Goal: Find specific page/section: Find specific page/section

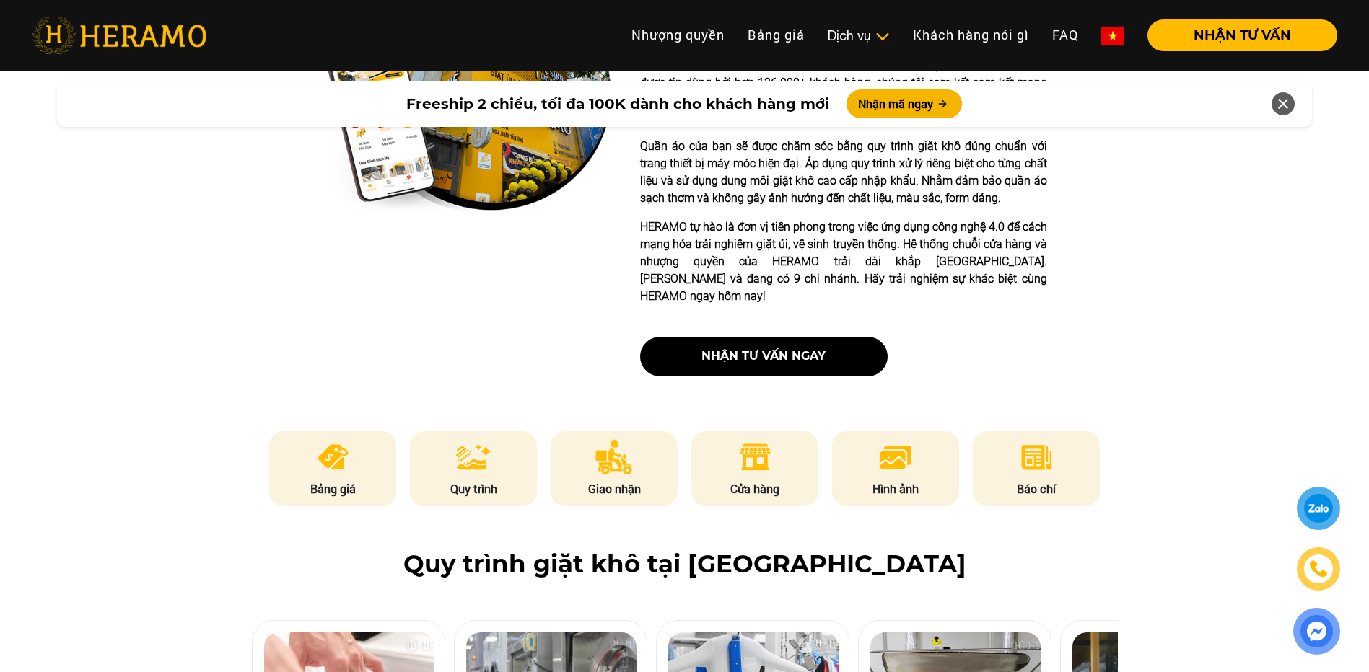
scroll to position [505, 0]
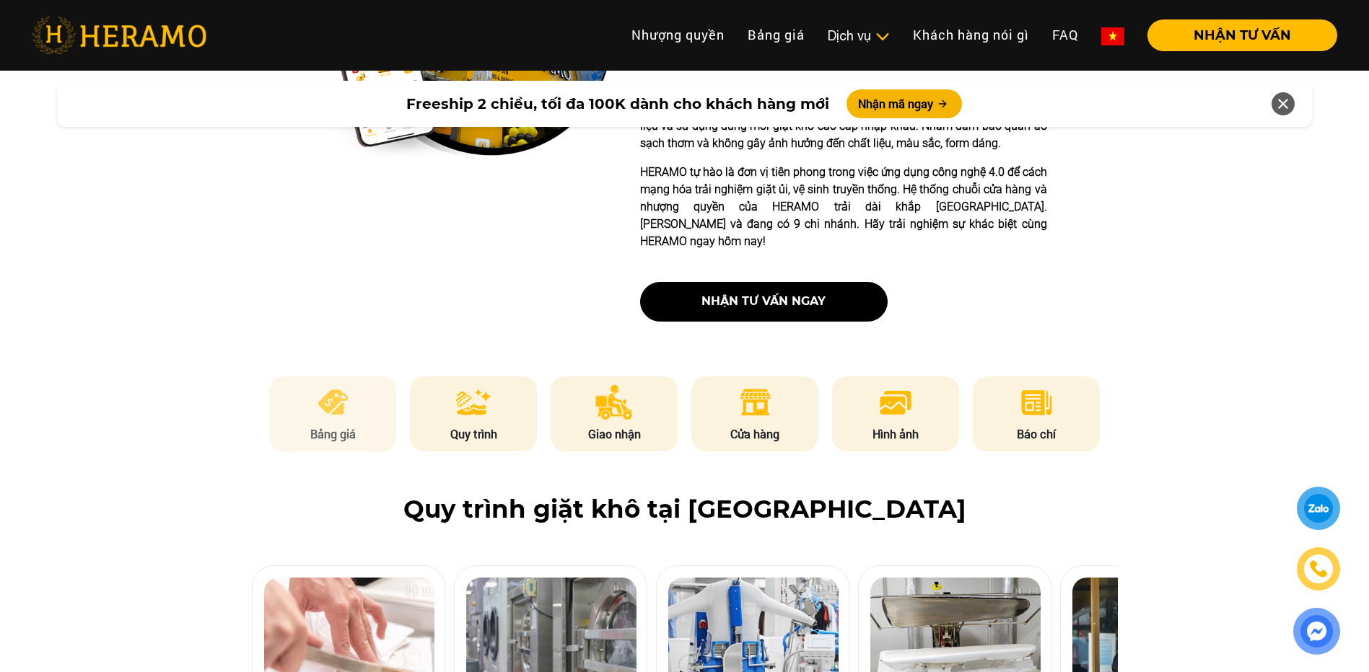
click at [312, 426] on p "Bảng giá" at bounding box center [332, 434] width 127 height 17
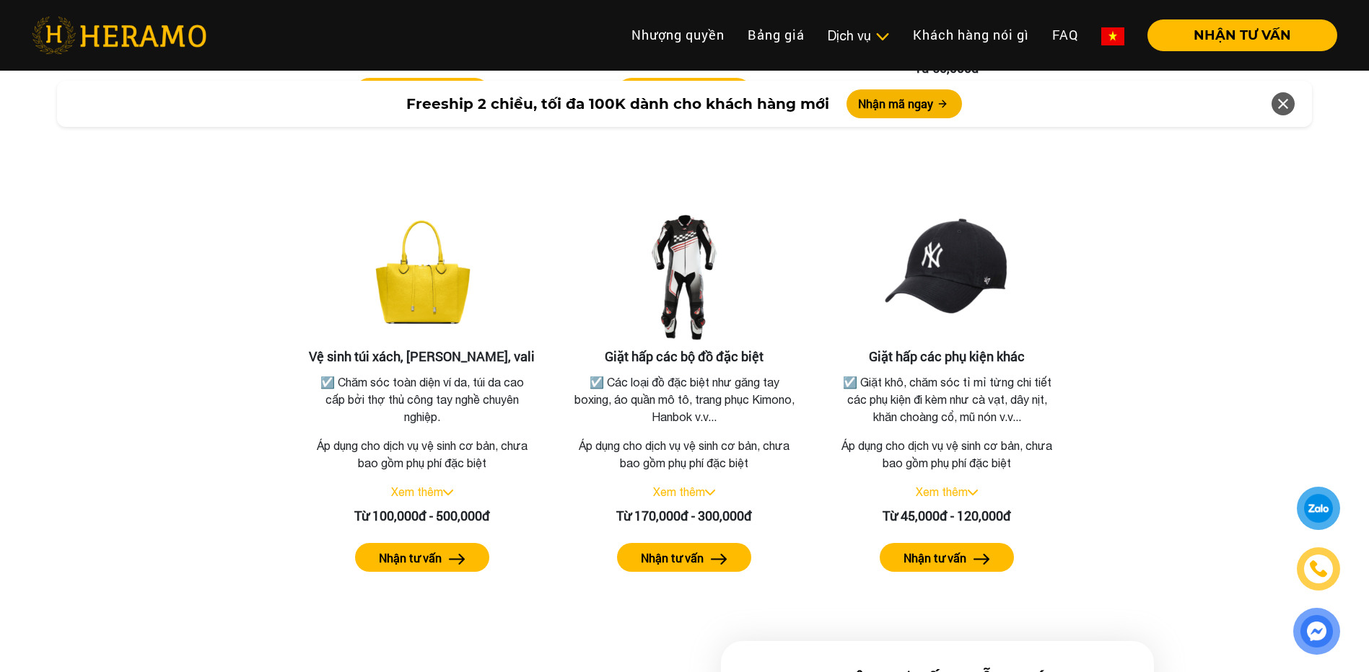
scroll to position [3021, 0]
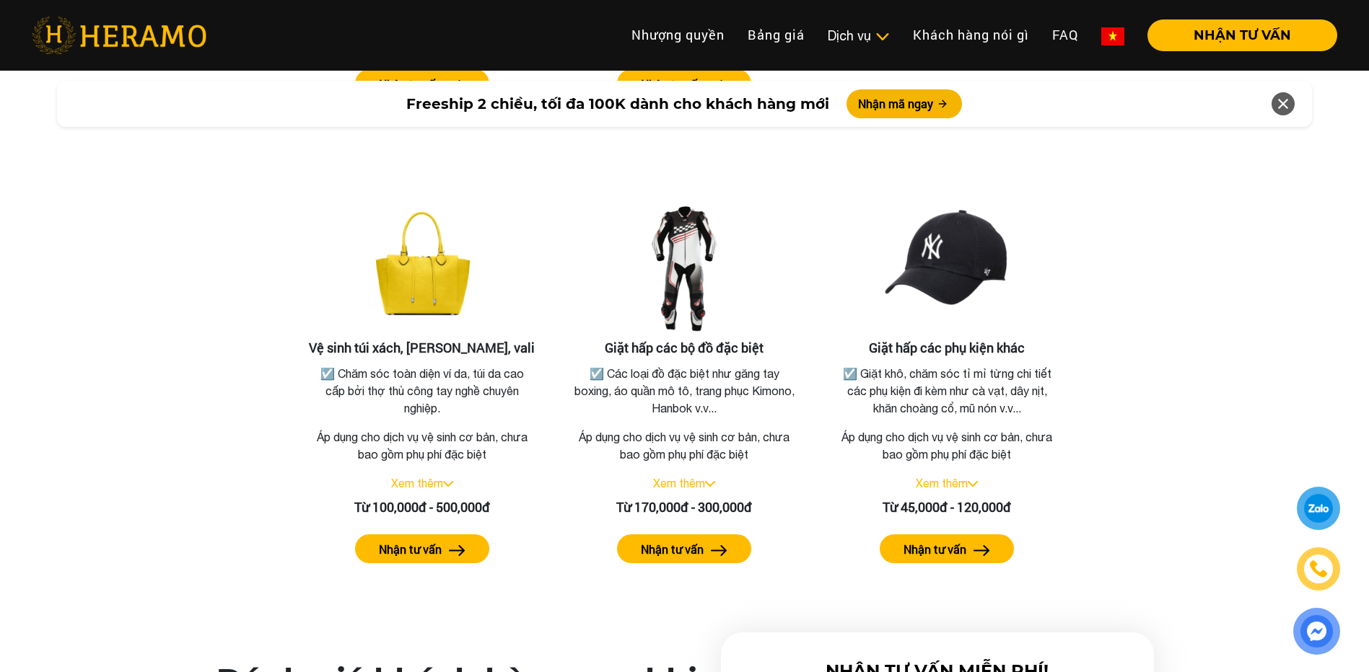
click at [1317, 635] on img at bounding box center [1317, 632] width 30 height 30
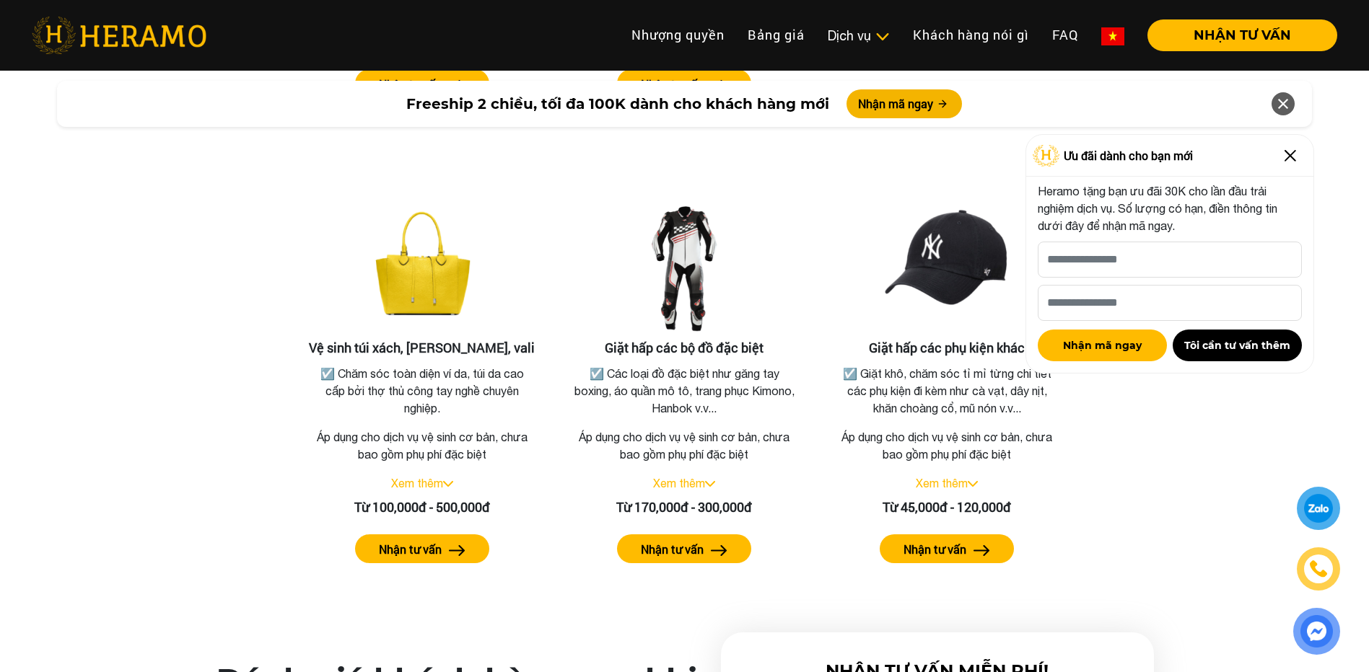
click at [1317, 518] on div at bounding box center [1318, 509] width 27 height 26
drag, startPoint x: 1237, startPoint y: 23, endPoint x: 1233, endPoint y: 43, distance: 20.0
click at [1237, 23] on button "NHẬN TƯ VẤN" at bounding box center [1242, 35] width 190 height 32
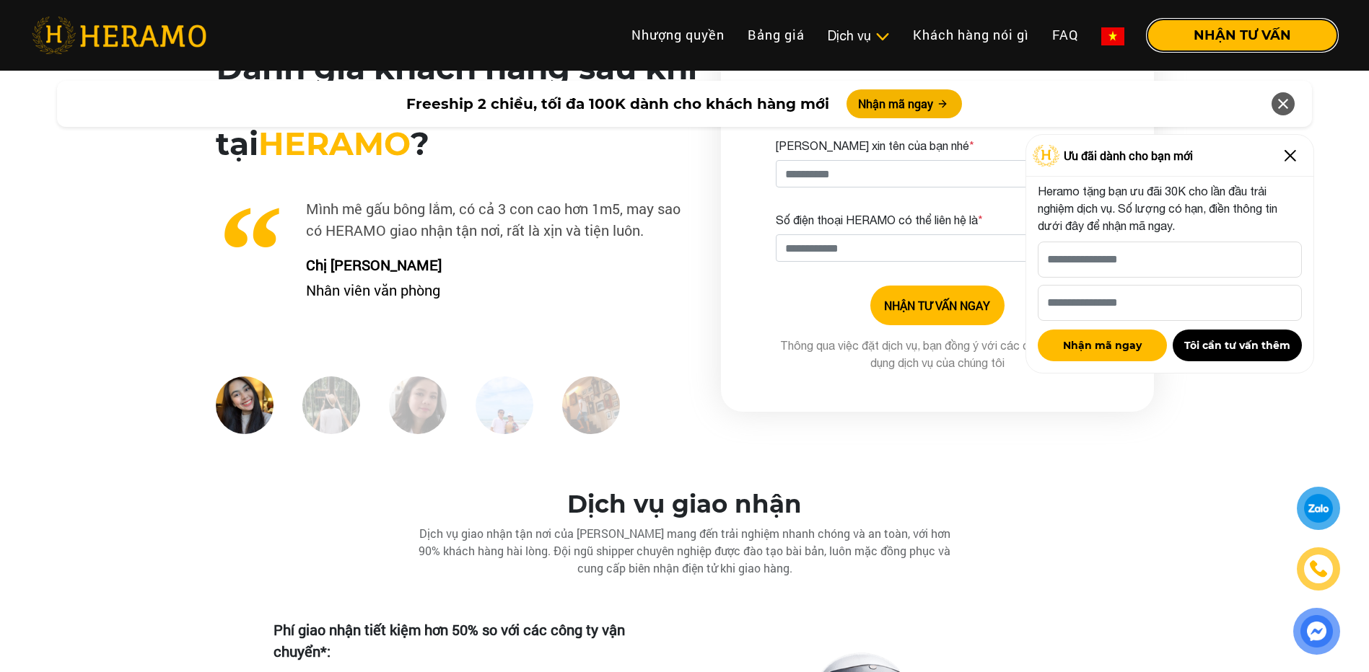
scroll to position [3743, 0]
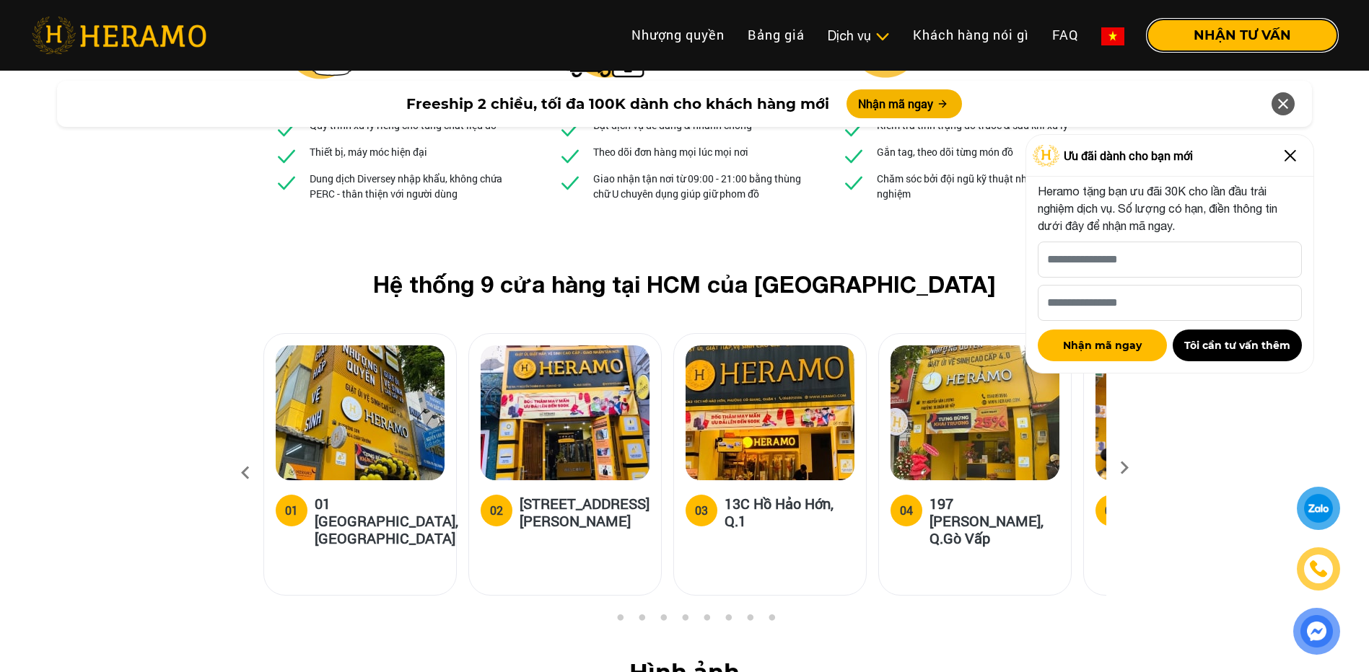
scroll to position [5402, 0]
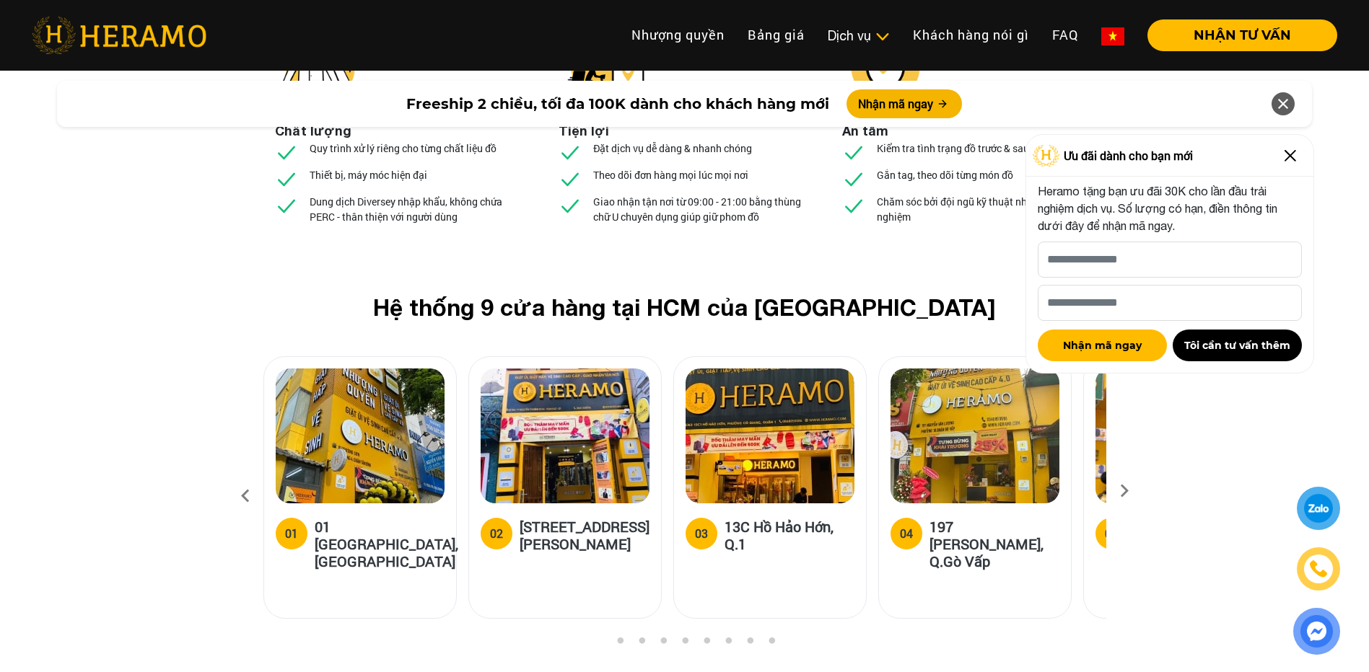
click at [1286, 156] on img at bounding box center [1289, 155] width 23 height 23
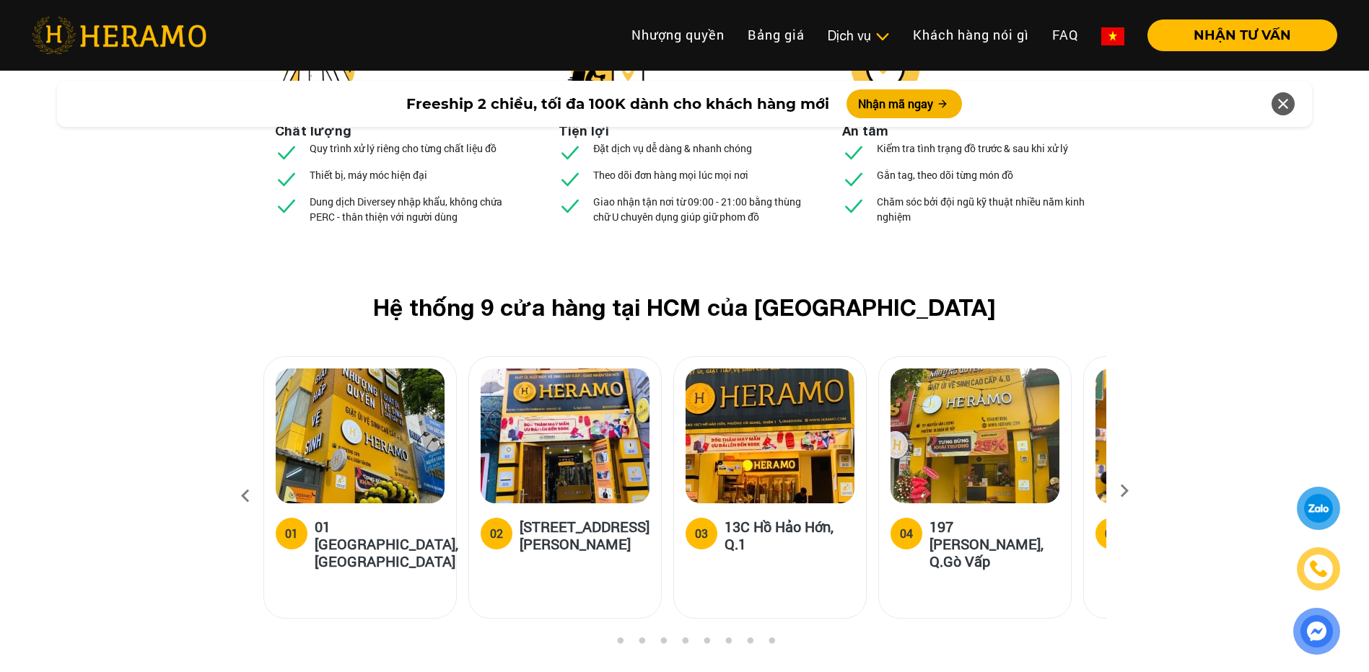
click at [1122, 491] on icon at bounding box center [1124, 495] width 26 height 9
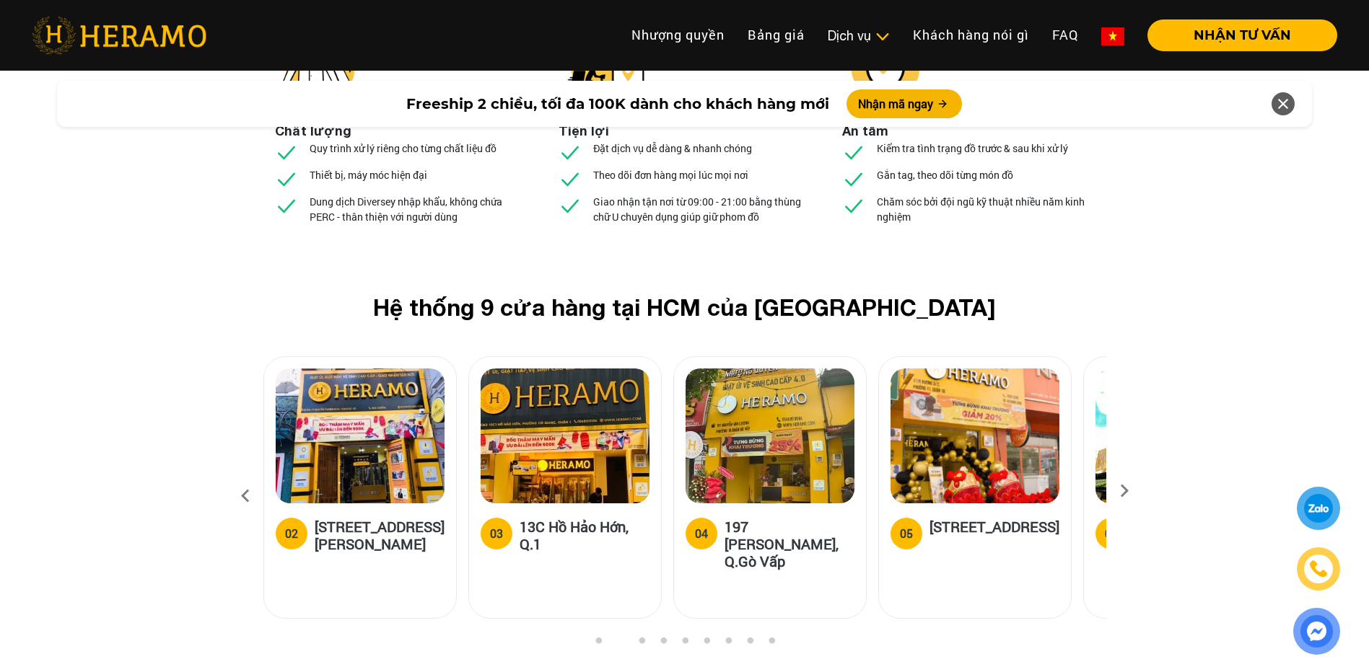
click at [1122, 491] on icon at bounding box center [1124, 495] width 26 height 9
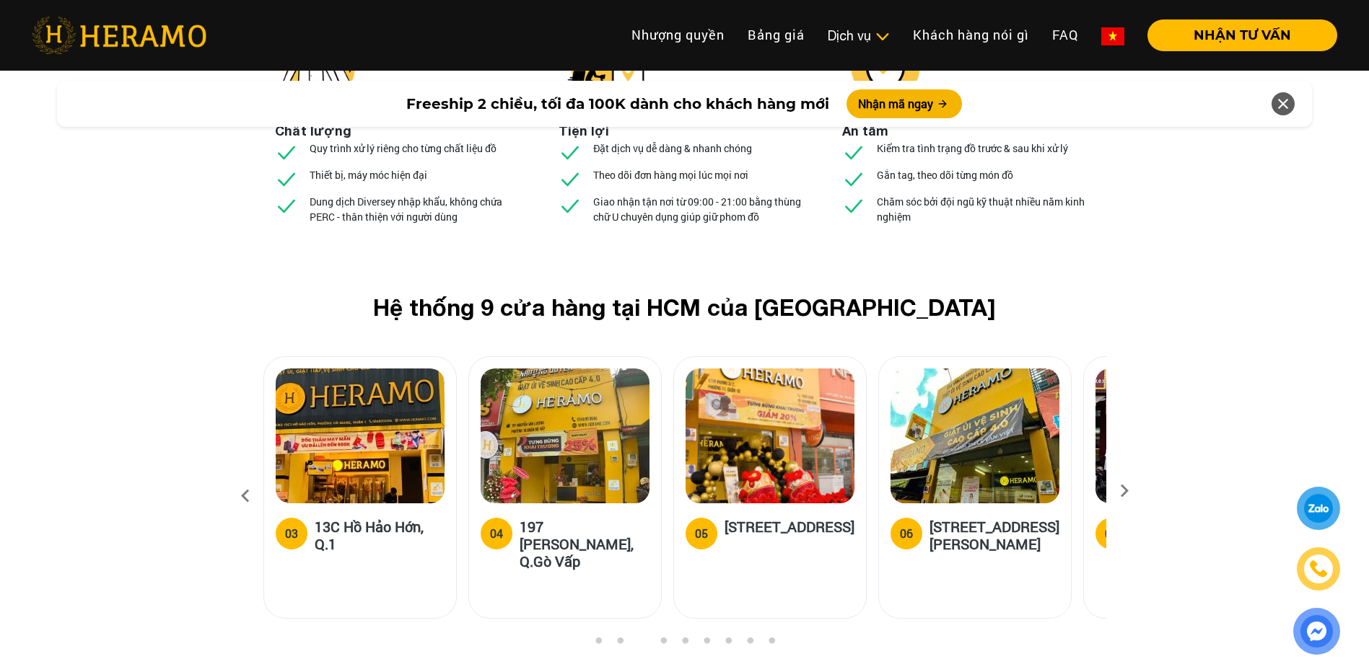
click at [1122, 491] on icon at bounding box center [1124, 495] width 26 height 9
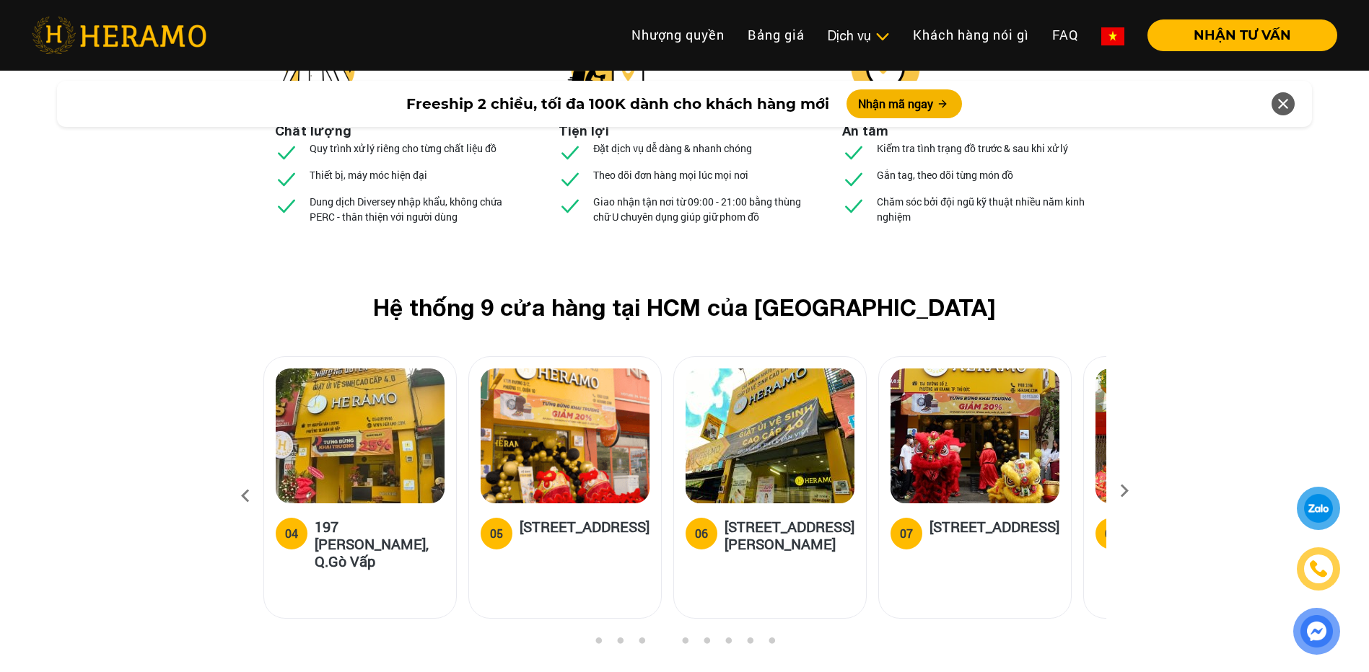
click at [1122, 491] on icon at bounding box center [1124, 495] width 26 height 9
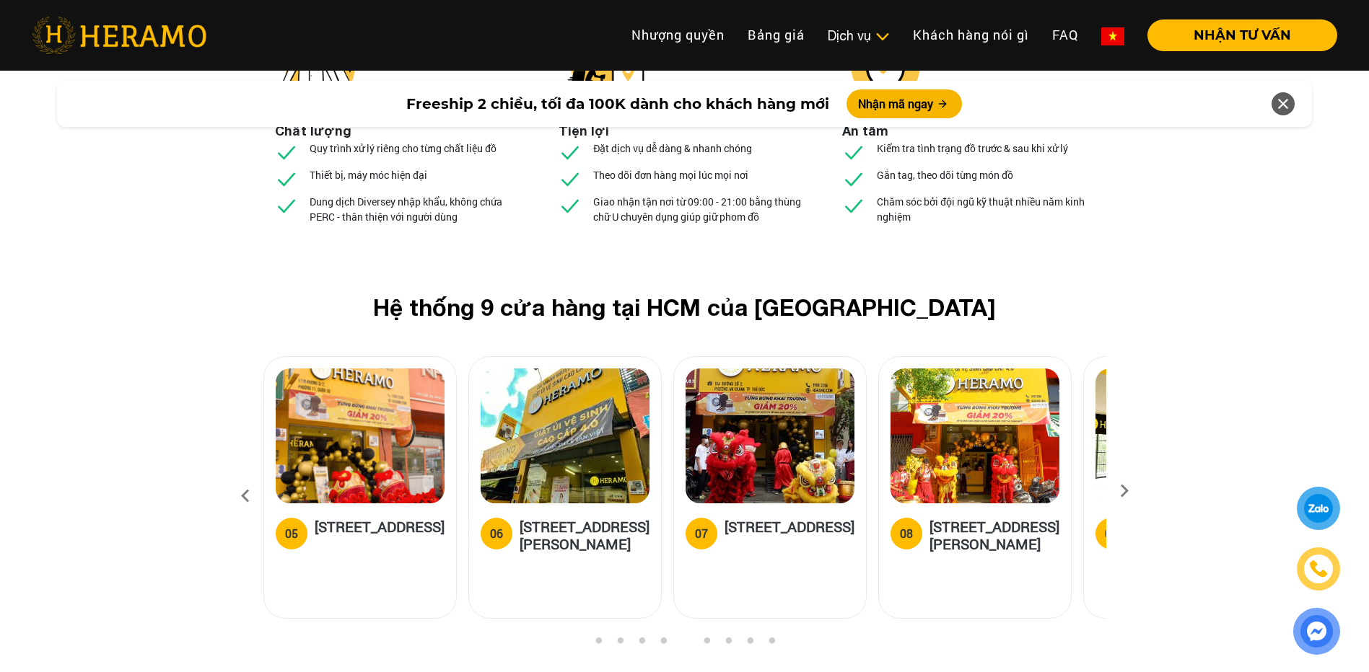
click at [1122, 491] on icon at bounding box center [1124, 495] width 26 height 9
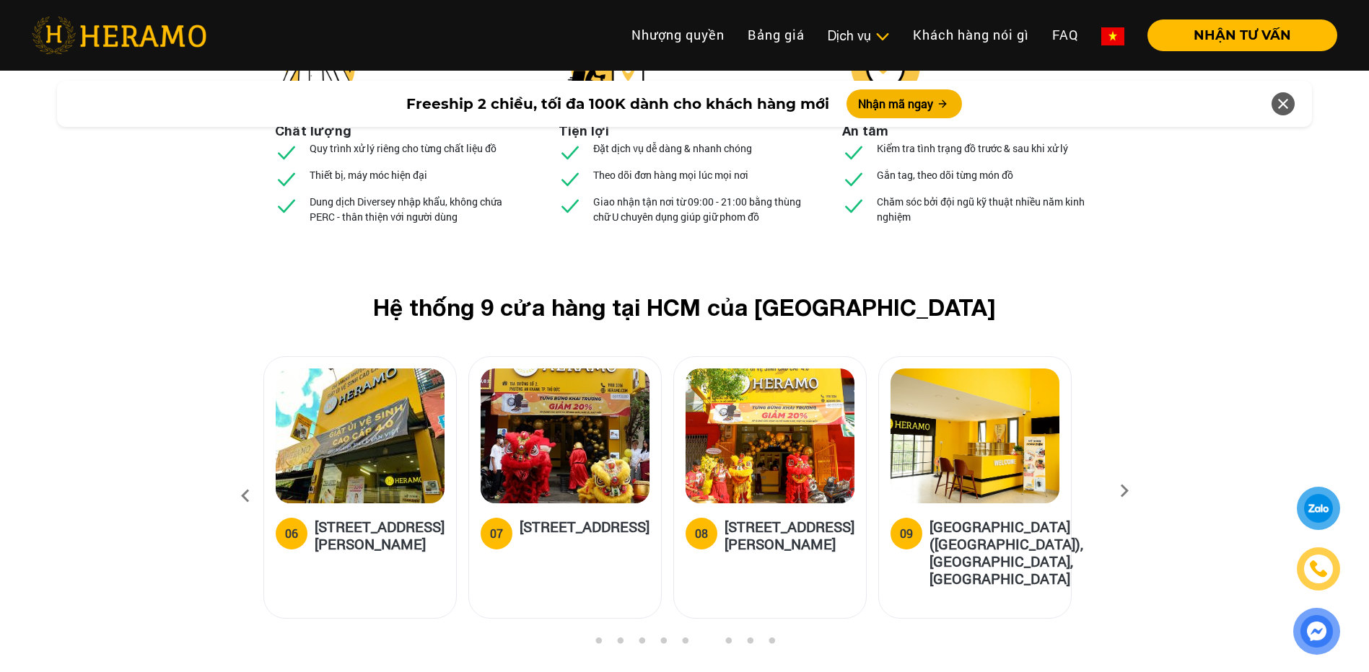
click at [1122, 491] on icon at bounding box center [1124, 495] width 26 height 9
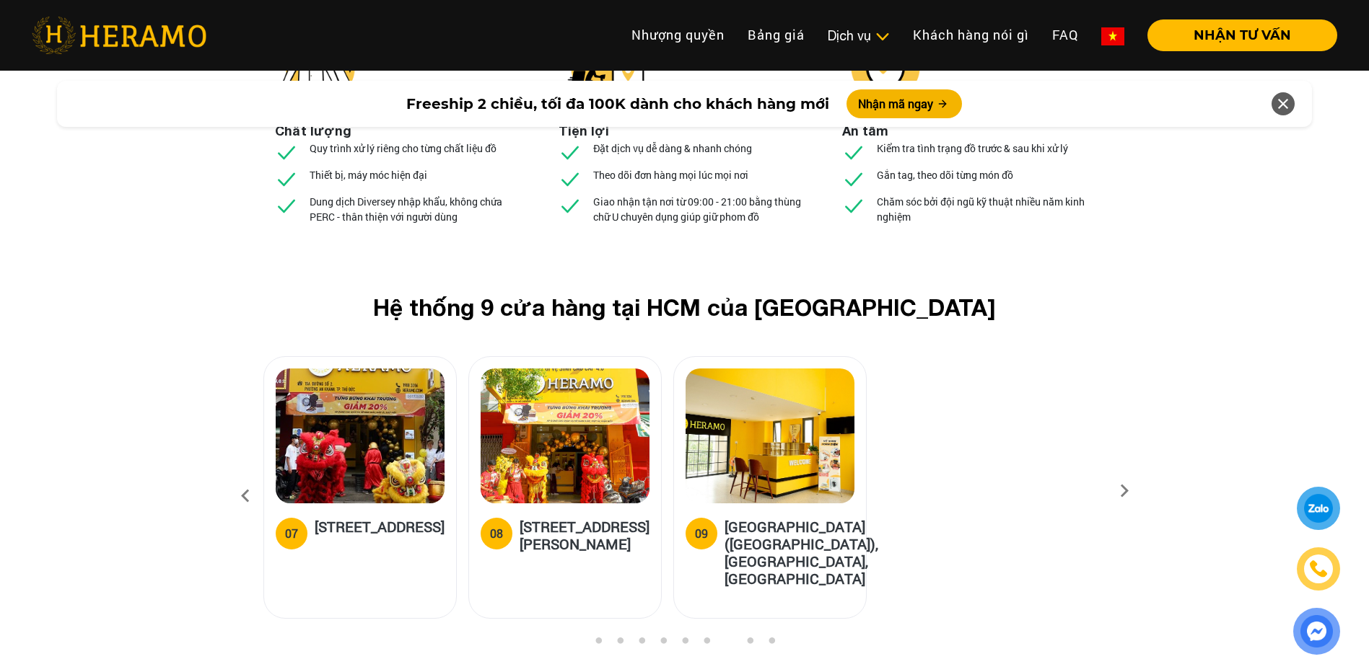
click at [1122, 491] on icon at bounding box center [1124, 495] width 26 height 9
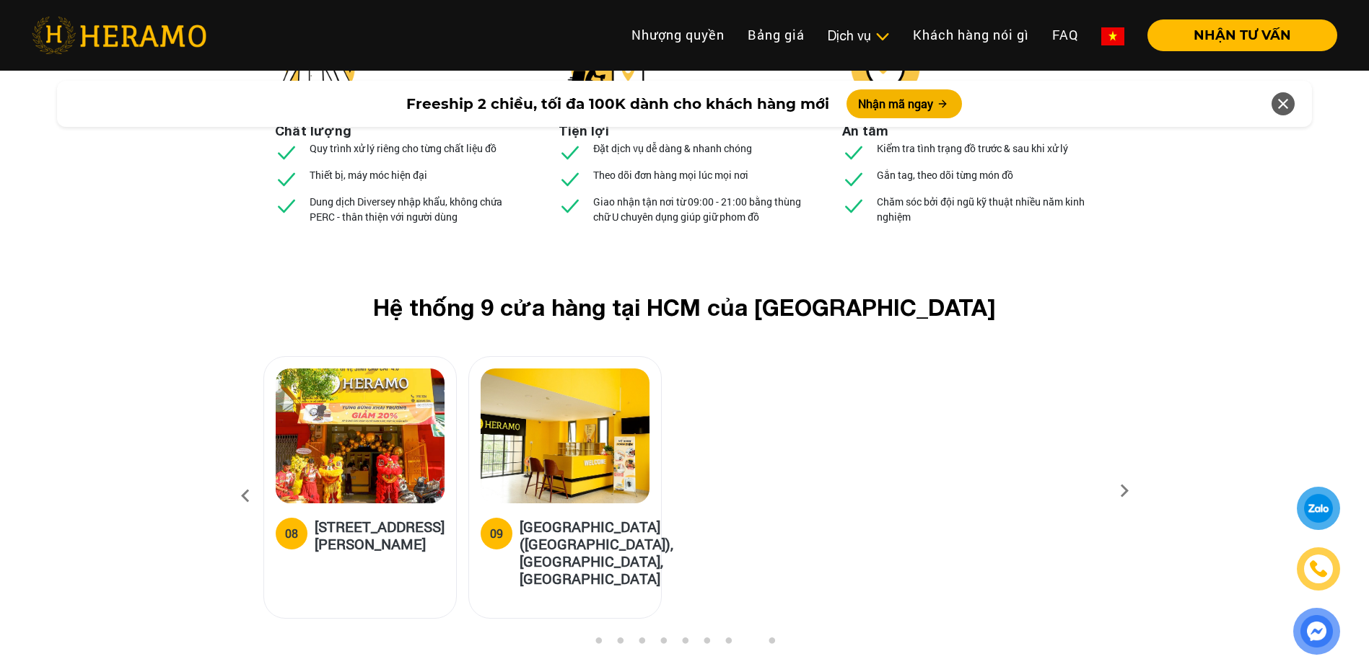
click at [1127, 491] on icon at bounding box center [1124, 495] width 26 height 9
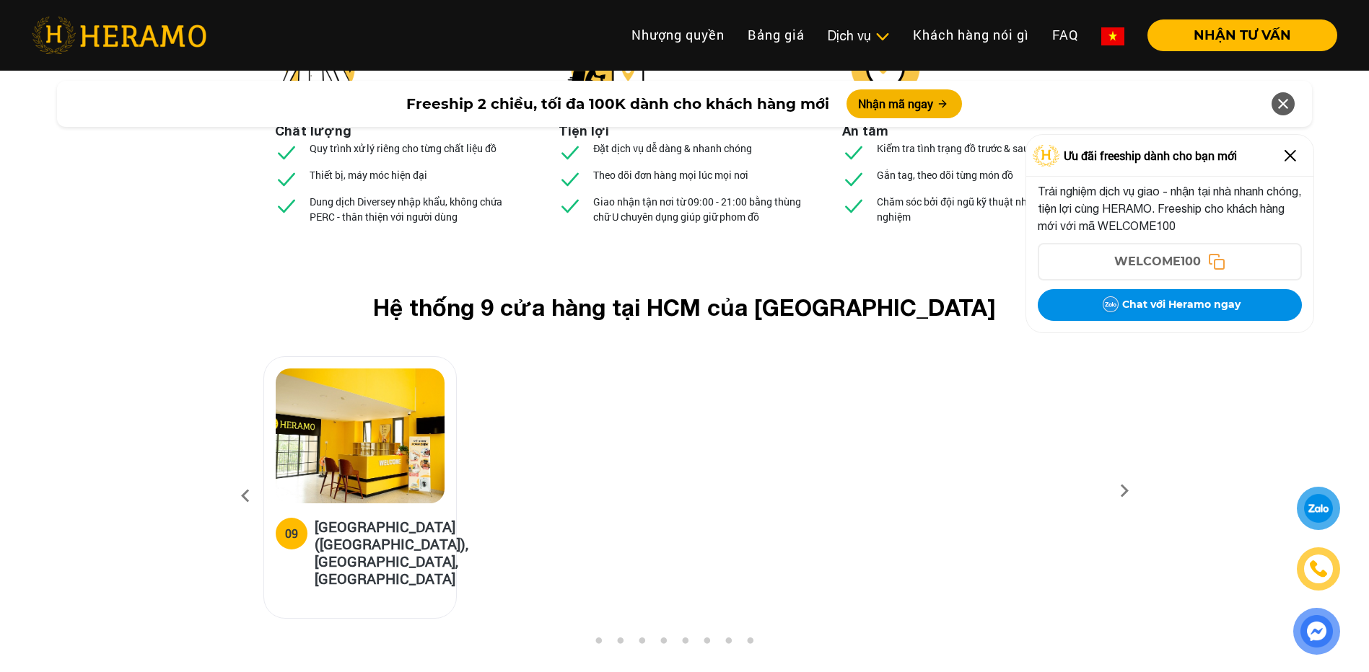
click at [597, 637] on button "1" at bounding box center [598, 644] width 14 height 14
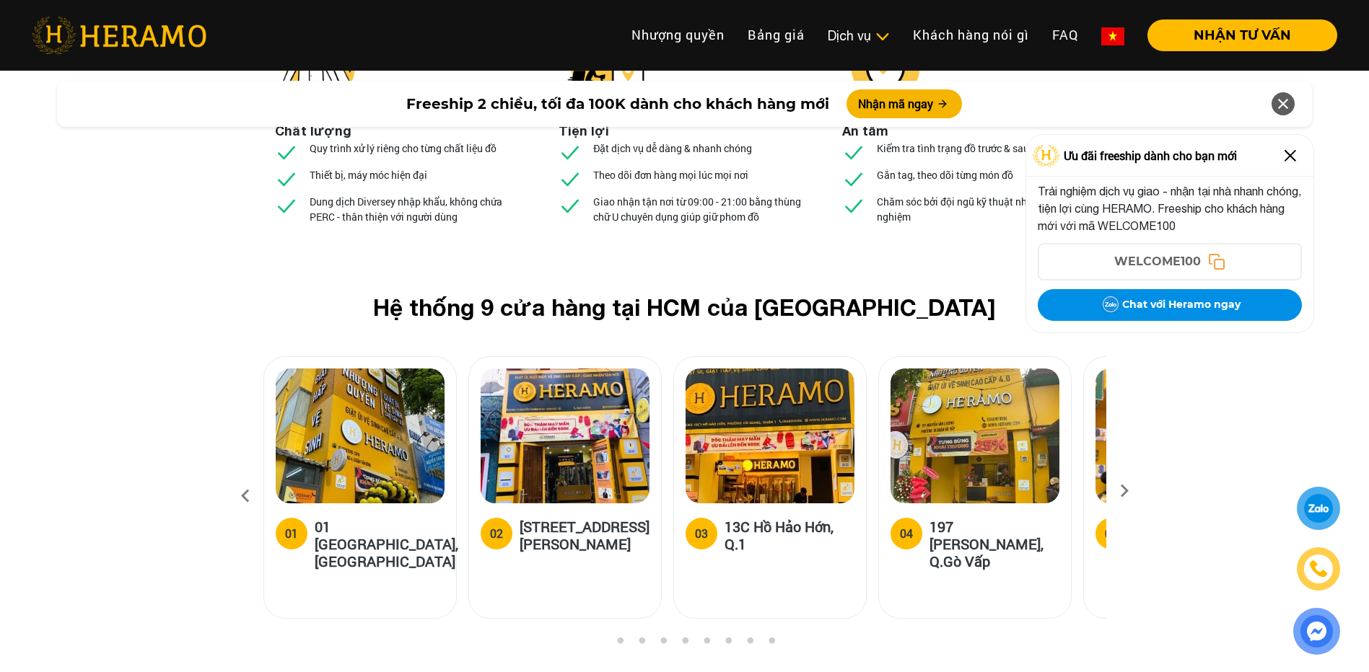
click at [349, 518] on h5 "01 [GEOGRAPHIC_DATA], [GEOGRAPHIC_DATA]" at bounding box center [387, 544] width 144 height 52
click at [589, 518] on h5 "[STREET_ADDRESS][PERSON_NAME]" at bounding box center [584, 535] width 130 height 35
click at [1295, 153] on img at bounding box center [1289, 155] width 23 height 23
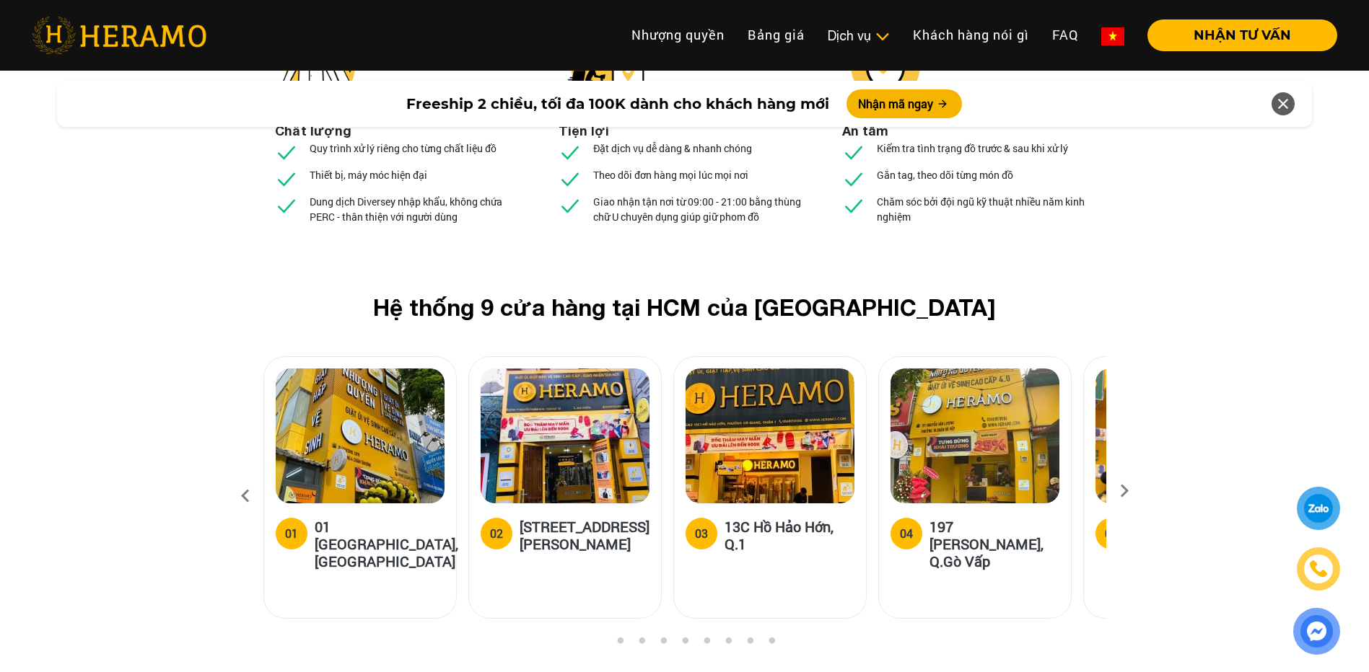
click at [1126, 491] on icon at bounding box center [1124, 495] width 26 height 9
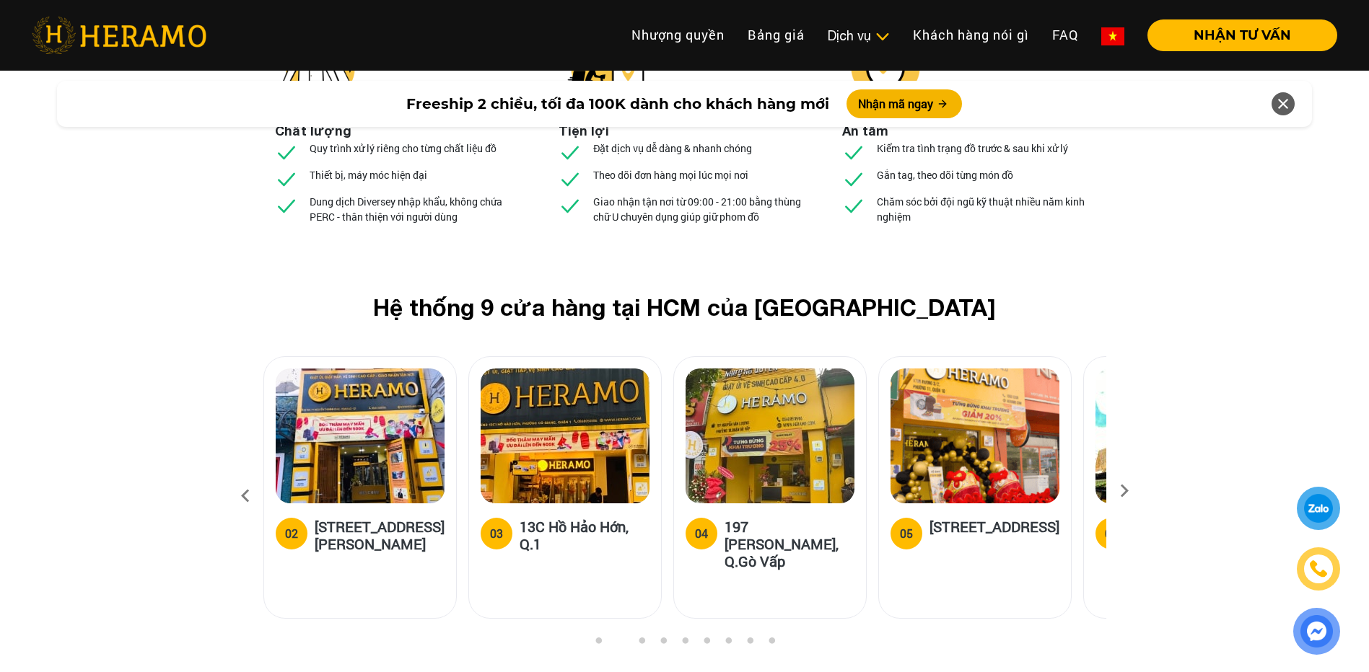
click at [1125, 491] on icon at bounding box center [1124, 495] width 26 height 9
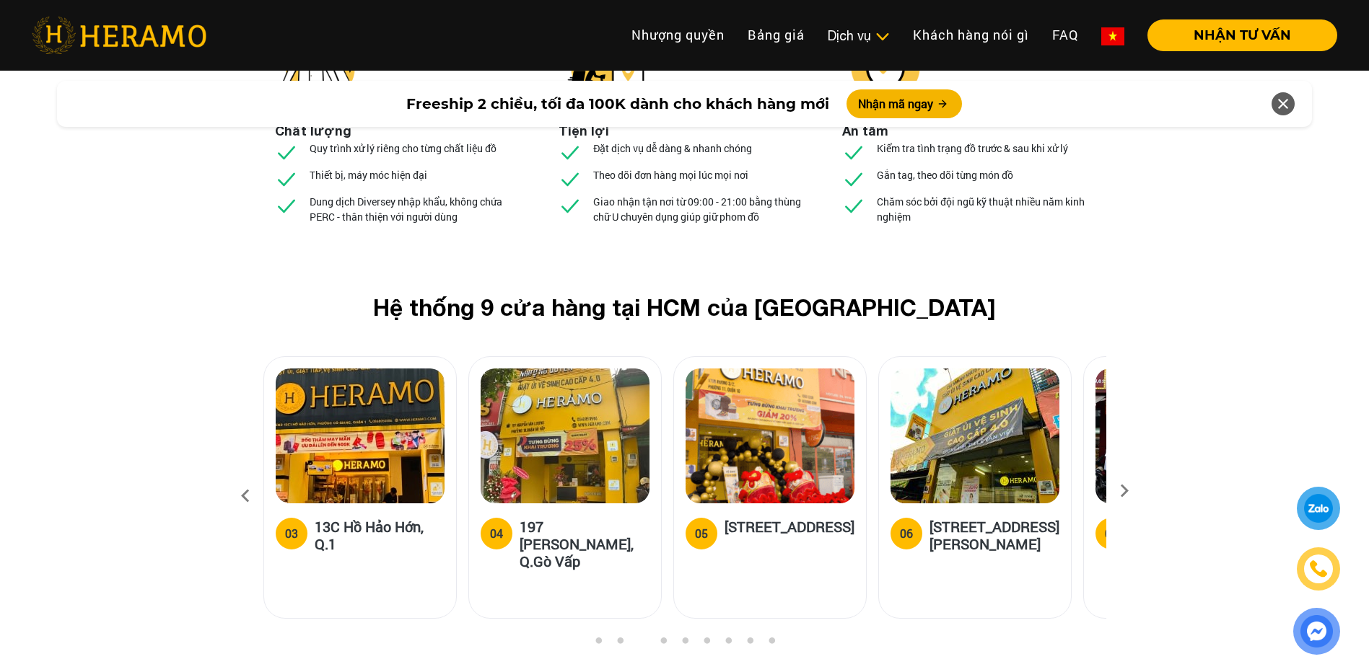
click at [753, 518] on h5 "[STREET_ADDRESS]" at bounding box center [789, 532] width 130 height 29
click at [1125, 491] on icon at bounding box center [1124, 495] width 26 height 9
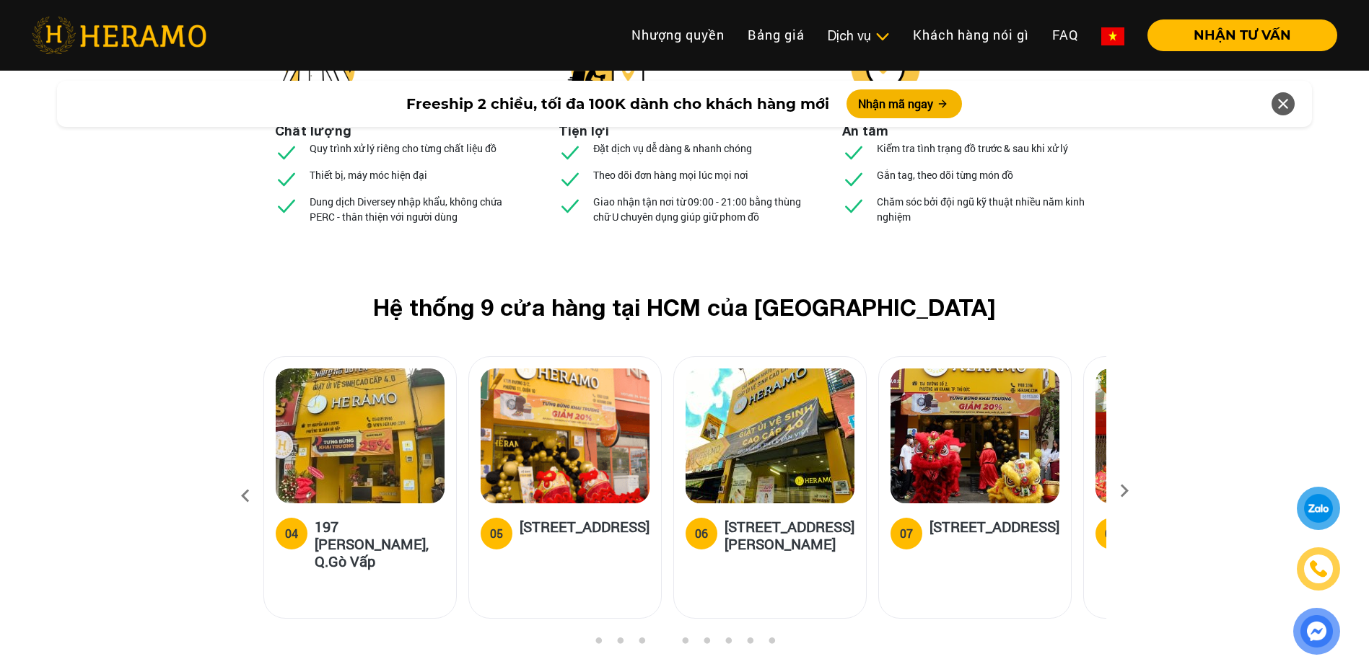
click at [1125, 491] on icon at bounding box center [1124, 495] width 26 height 9
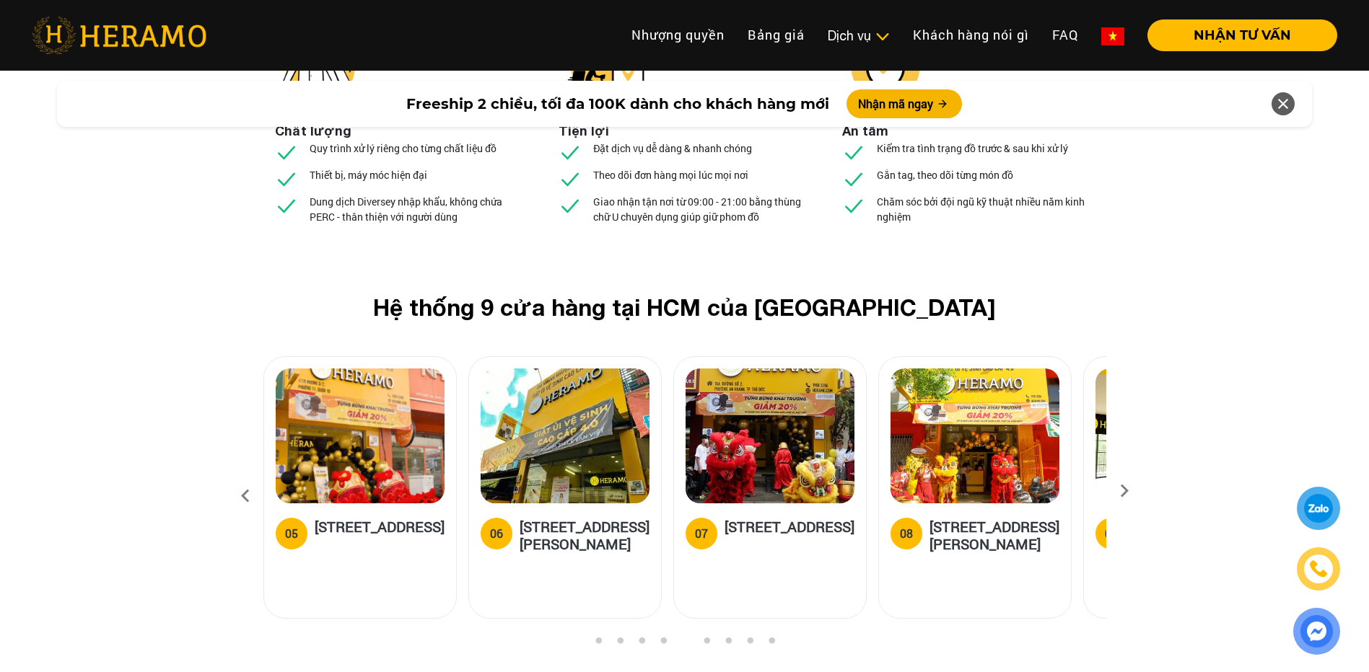
click at [1125, 491] on icon at bounding box center [1124, 495] width 26 height 9
